Goal: Transaction & Acquisition: Purchase product/service

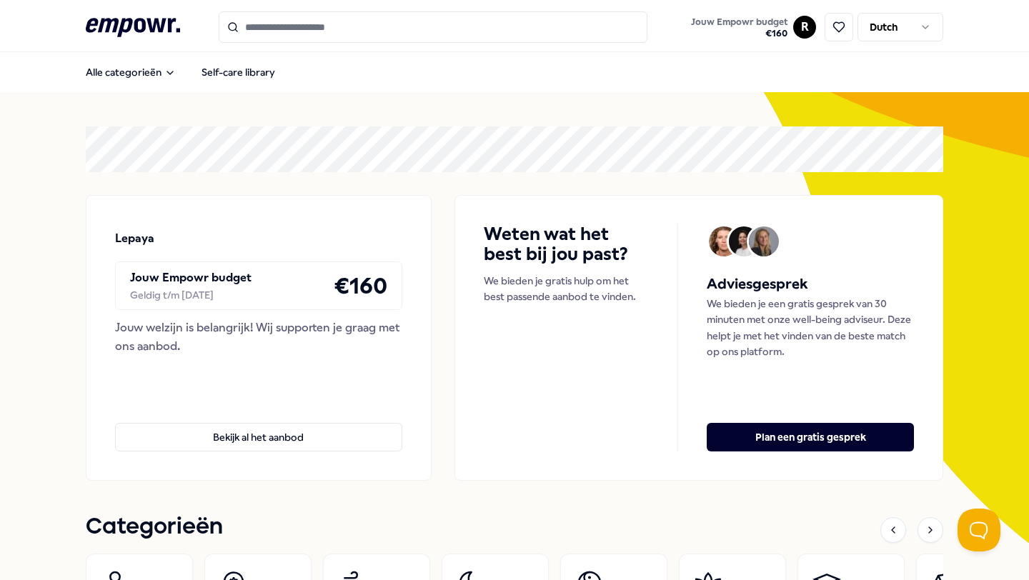
click at [369, 29] on input "Search for products, categories or subcategories" at bounding box center [433, 26] width 429 height 31
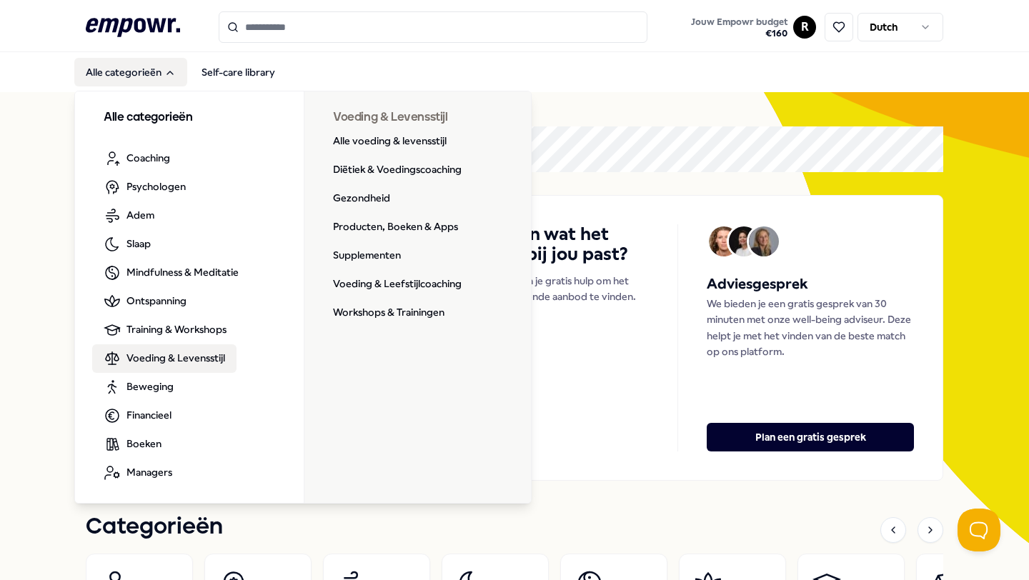
click at [164, 365] on span "Voeding & Levensstijl" at bounding box center [175, 358] width 99 height 16
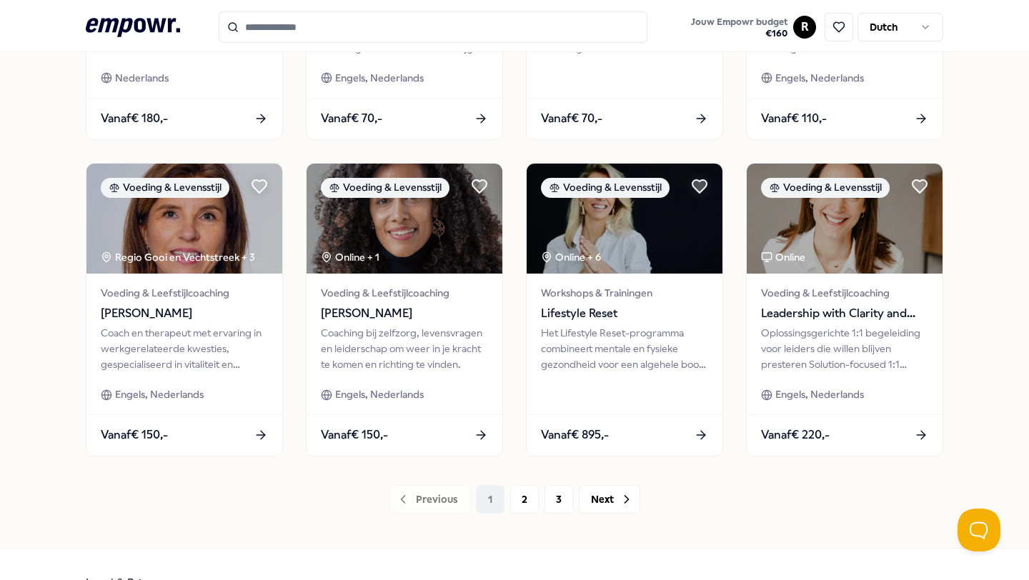
scroll to position [687, 0]
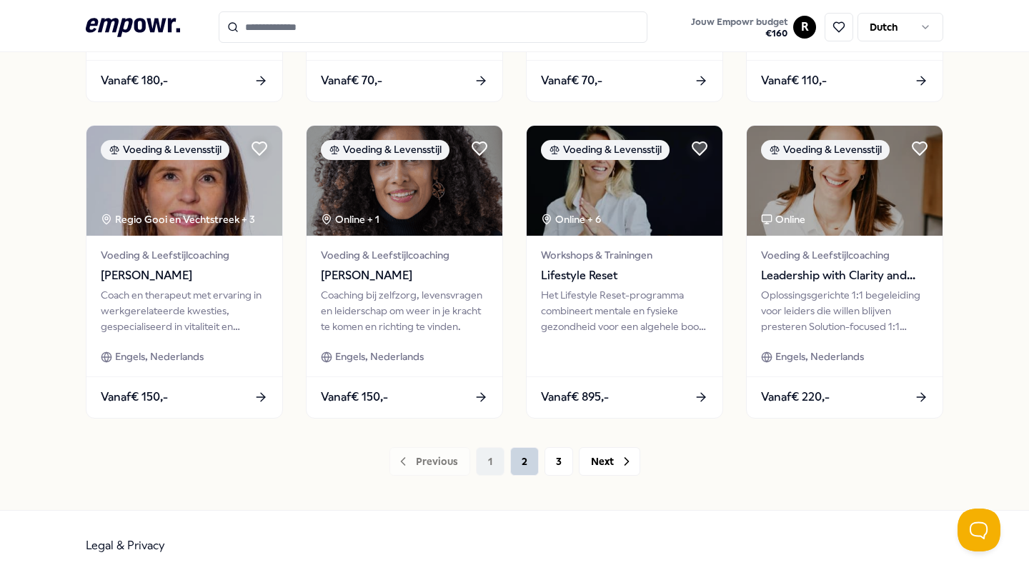
click at [525, 470] on button "2" at bounding box center [524, 461] width 29 height 29
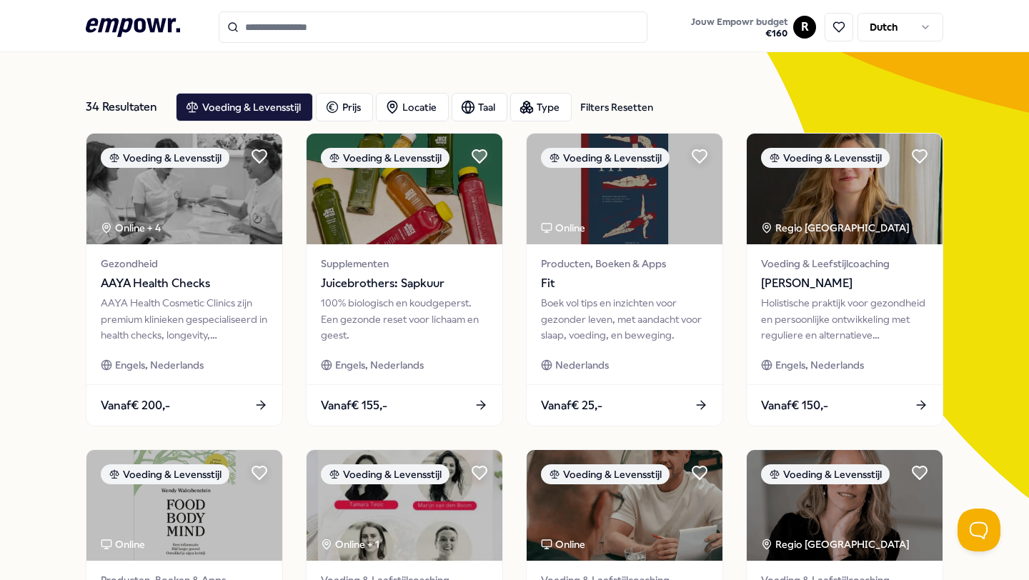
scroll to position [44, 0]
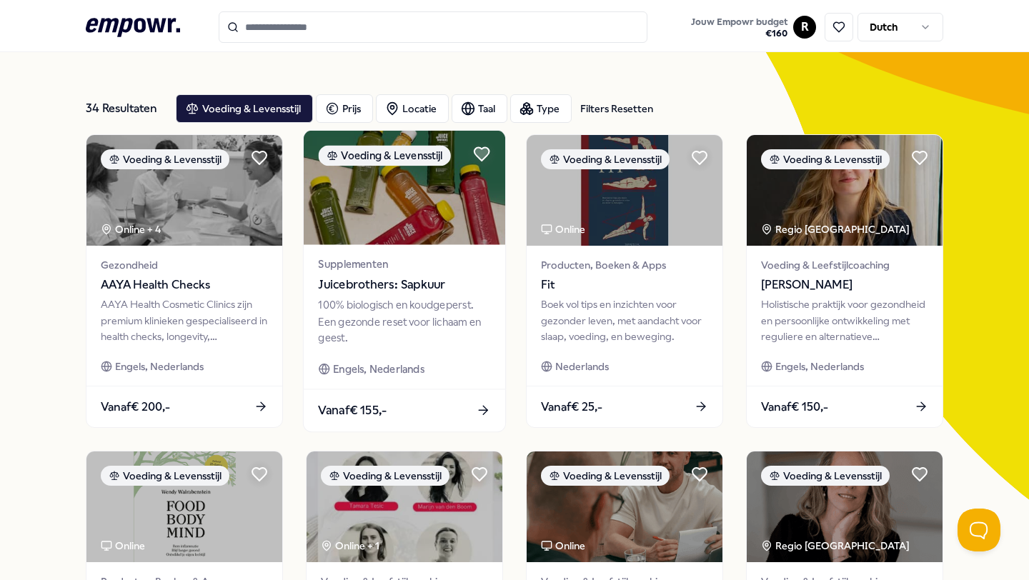
click at [403, 273] on div "Supplementen Juicebrothers: Sapkuur" at bounding box center [404, 276] width 172 height 38
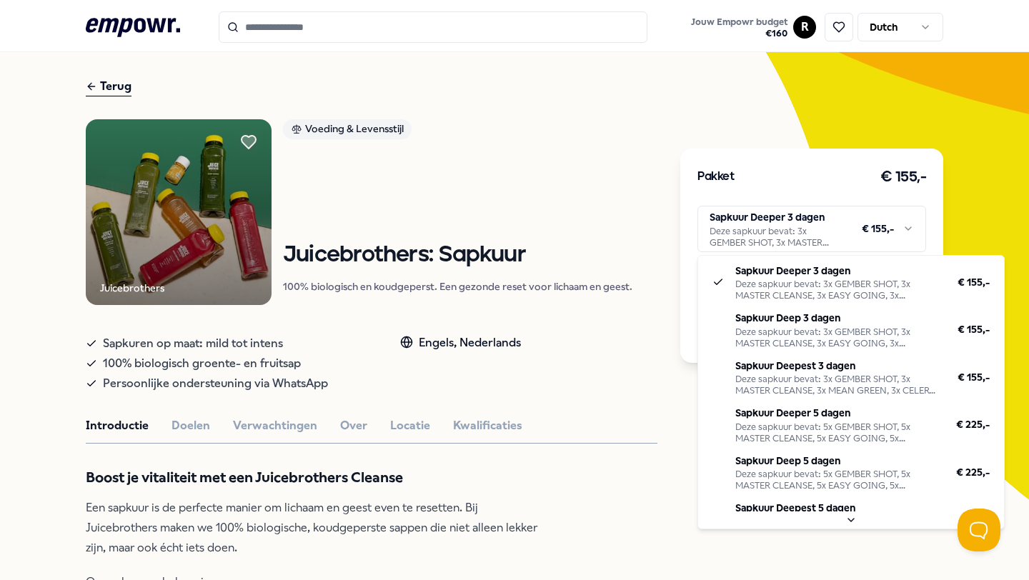
click at [853, 236] on html ".empowr-logo_svg__cls-1{fill:#03032f} Jouw Empowr budget € 160 R Dutch Alle cat…" at bounding box center [514, 290] width 1029 height 580
